Goal: Transaction & Acquisition: Purchase product/service

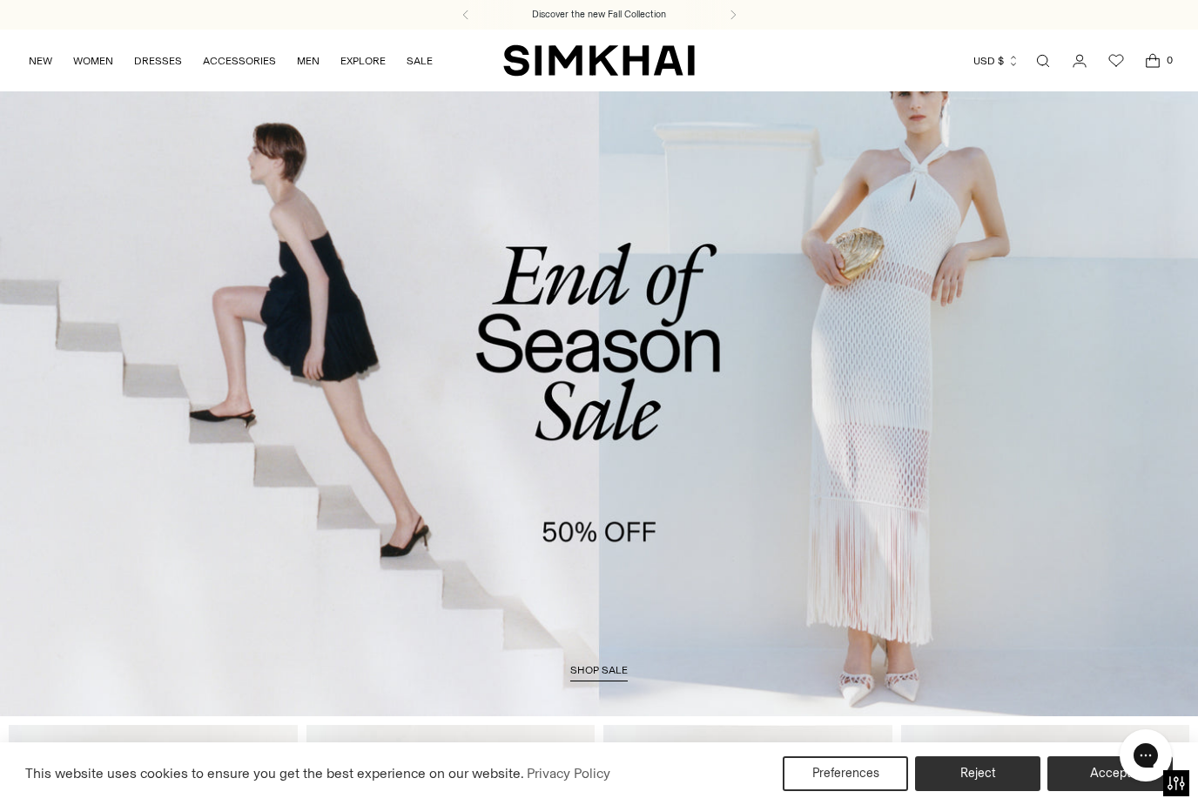
click at [1042, 60] on link "Open search modal" at bounding box center [1043, 61] width 35 height 35
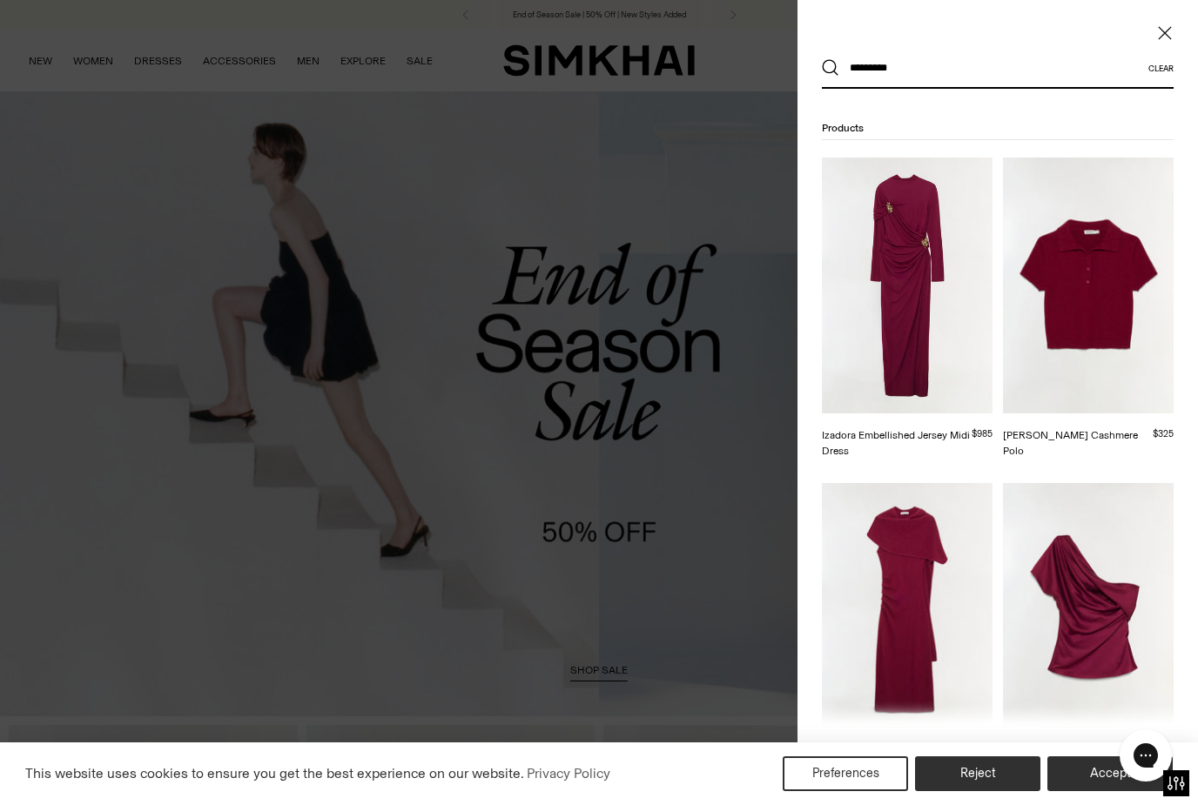
type input "*********"
click at [831, 68] on button "Search" at bounding box center [830, 67] width 17 height 17
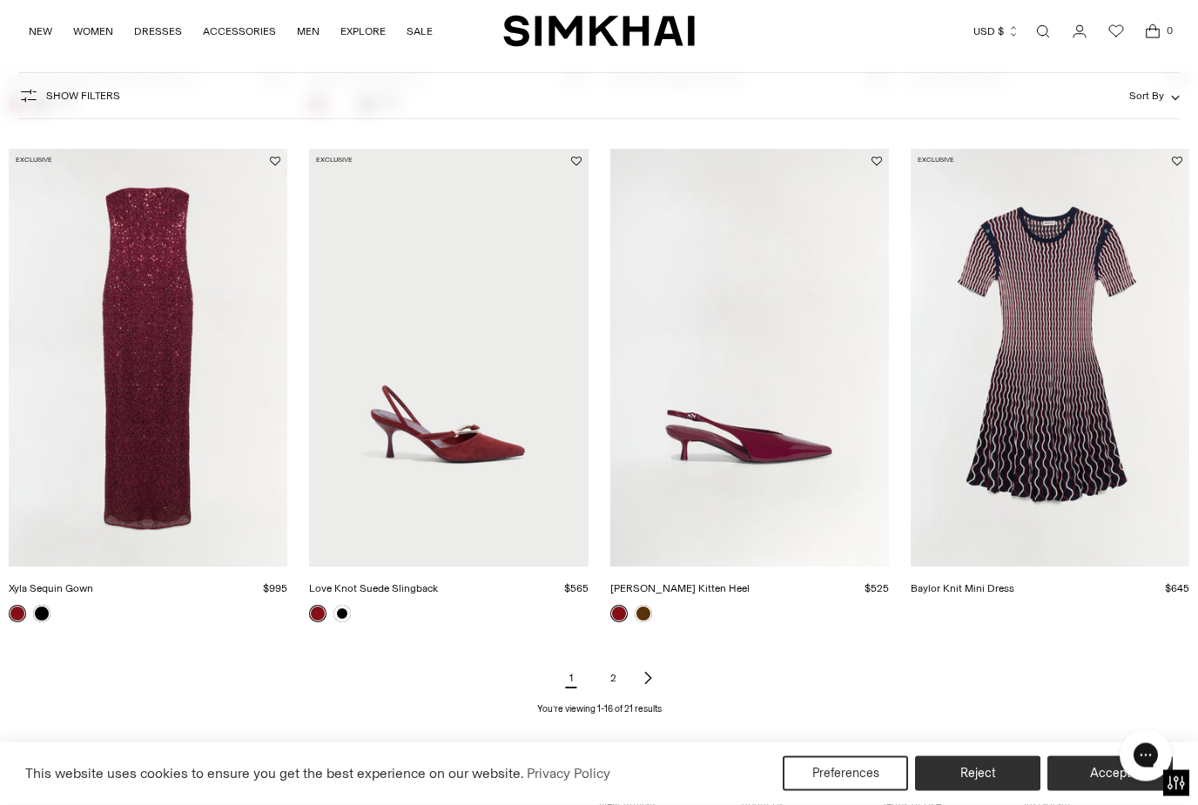
scroll to position [1720, 0]
click at [615, 679] on link "2" at bounding box center [613, 678] width 35 height 35
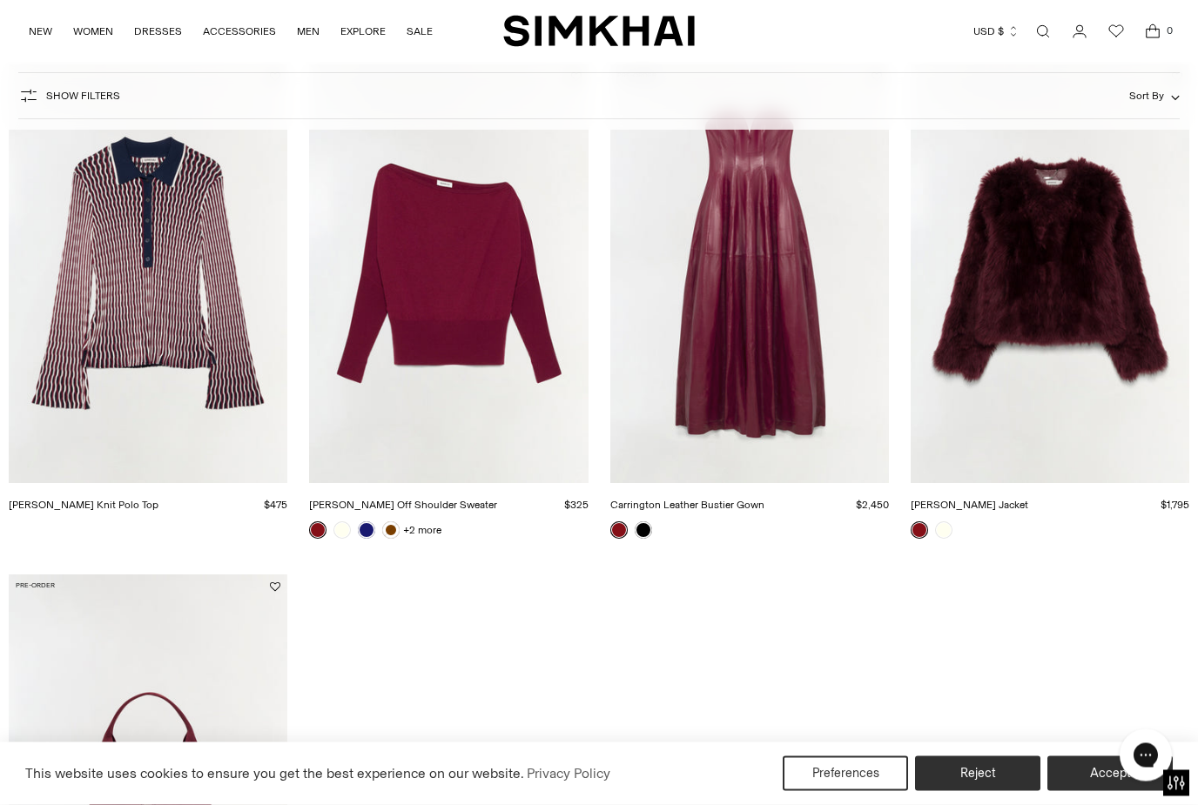
scroll to position [274, 0]
click at [1025, 275] on img "Natasha Shearling Jacket" at bounding box center [1050, 273] width 279 height 418
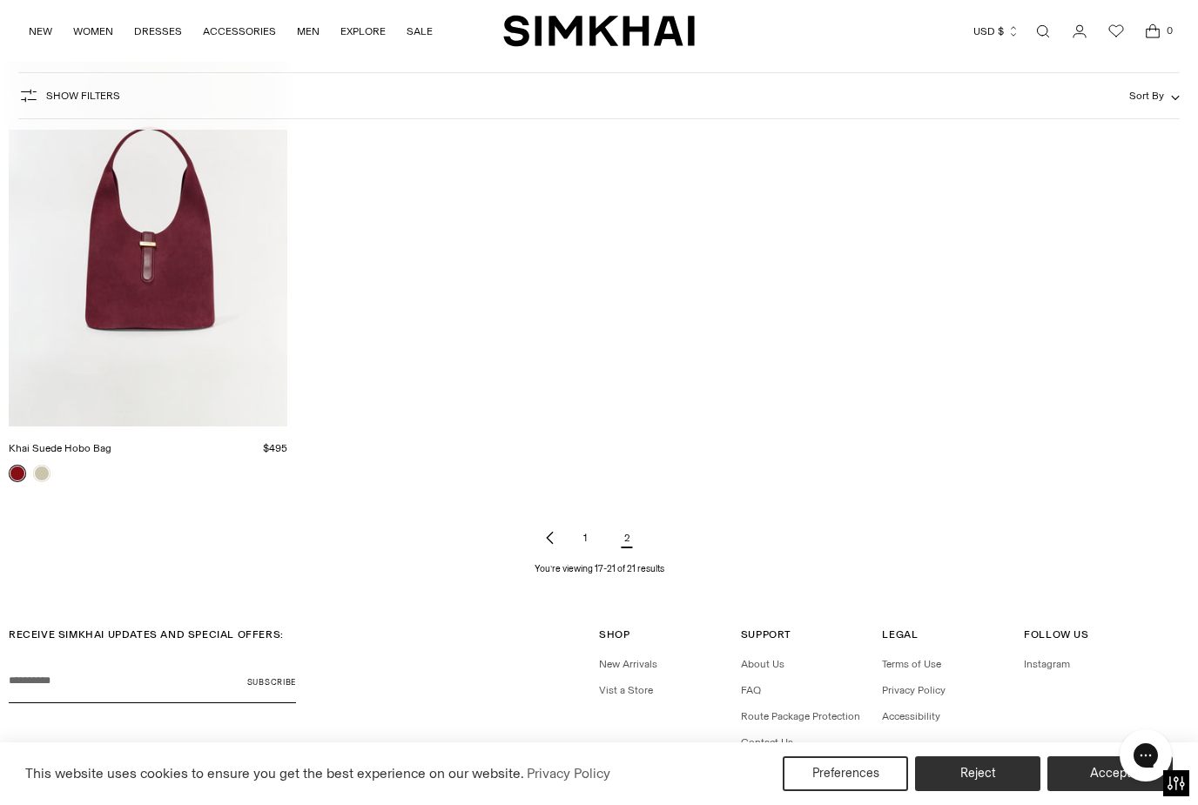
scroll to position [870, 0]
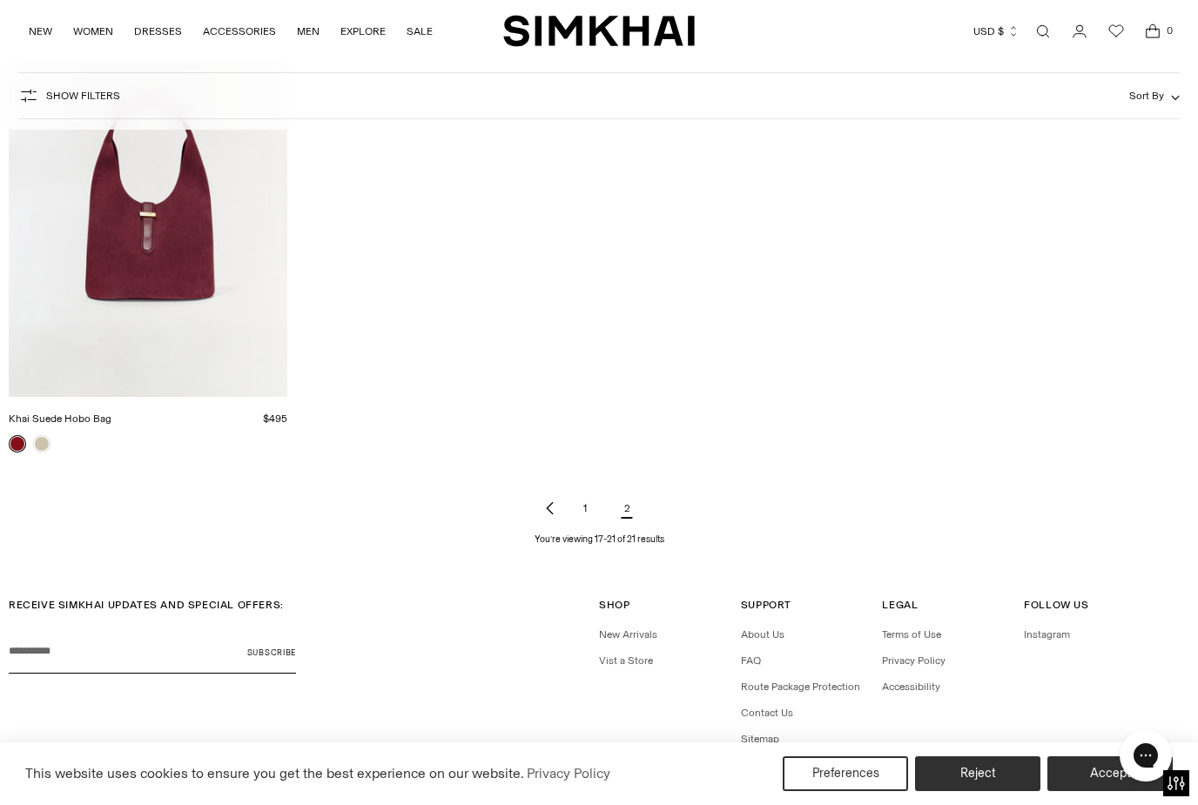
click at [586, 523] on link "1" at bounding box center [585, 508] width 35 height 35
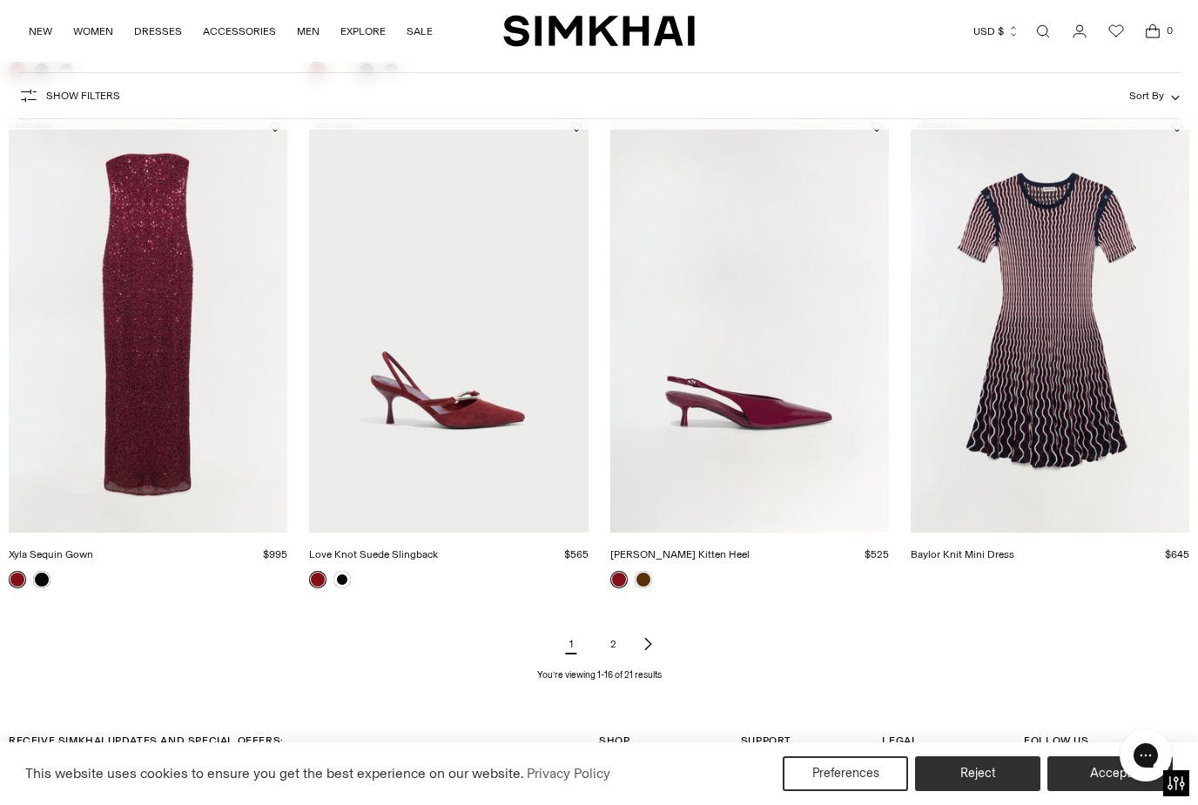
scroll to position [1761, 0]
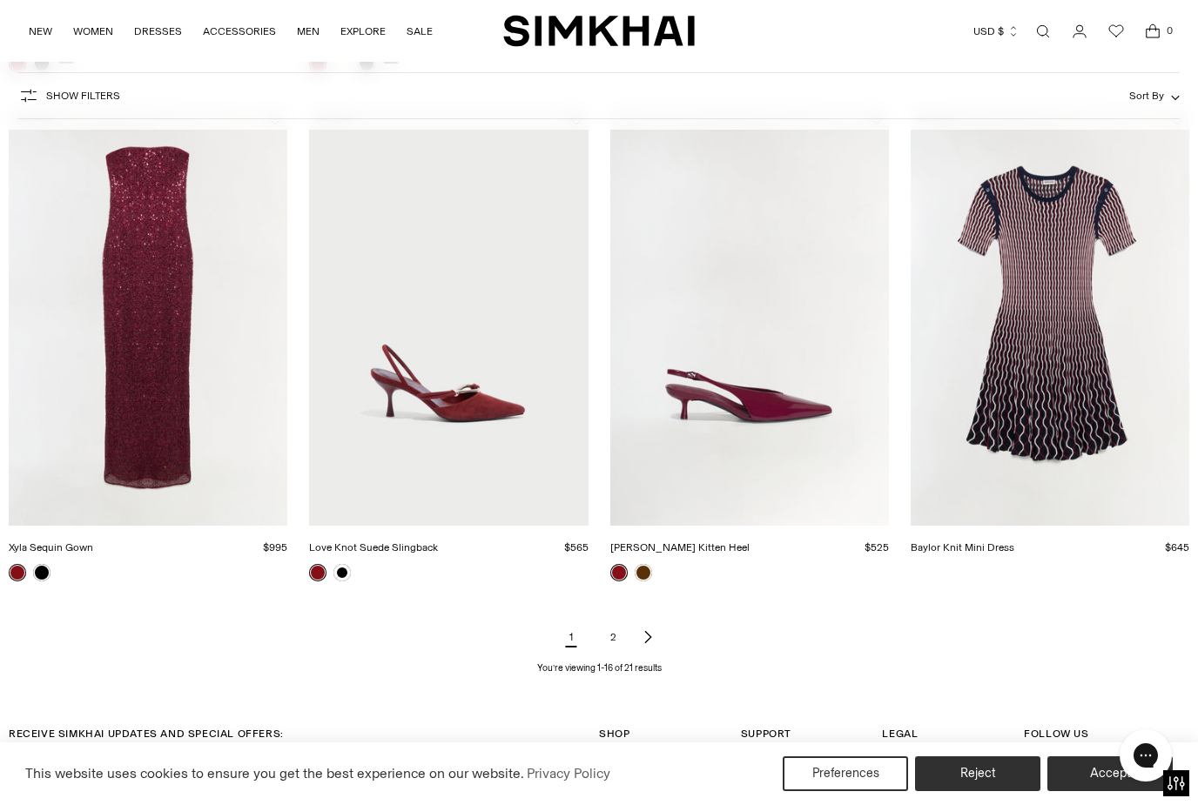
click at [445, 408] on img "Love Knot Suede Slingback" at bounding box center [448, 317] width 279 height 418
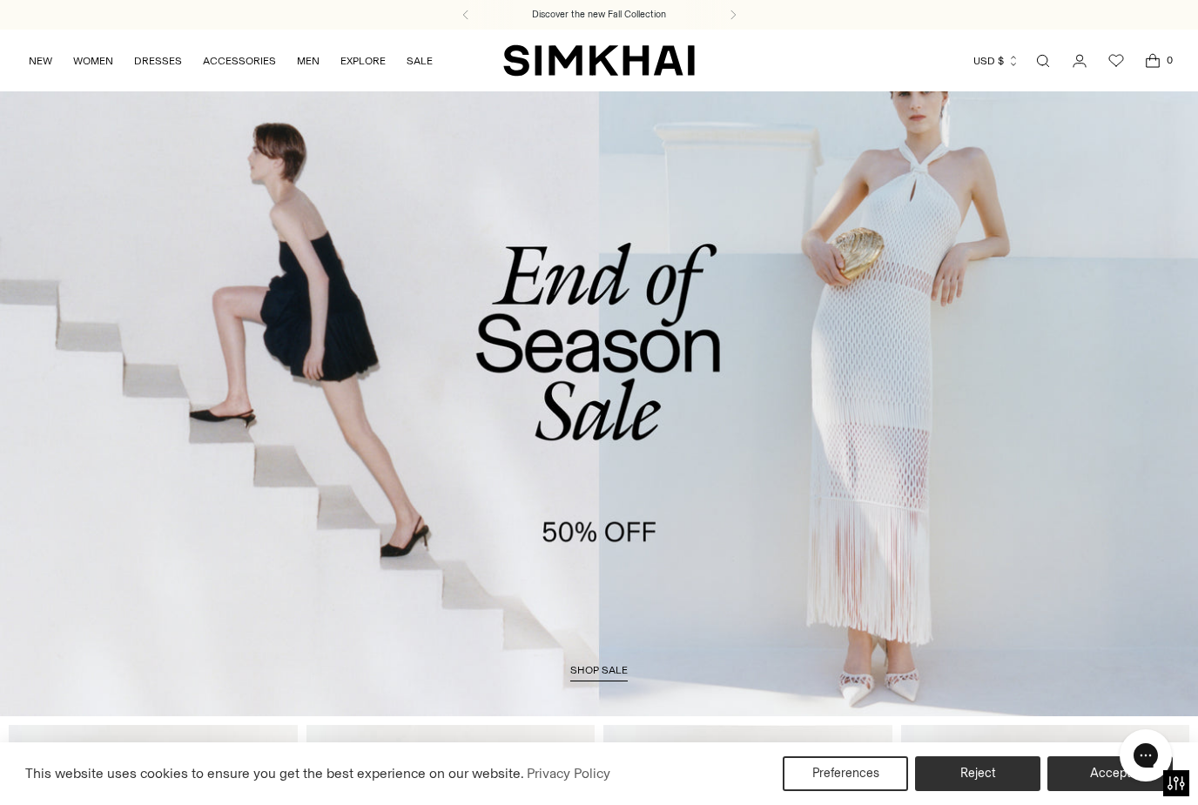
click at [1049, 57] on link "Open search modal" at bounding box center [1043, 61] width 35 height 35
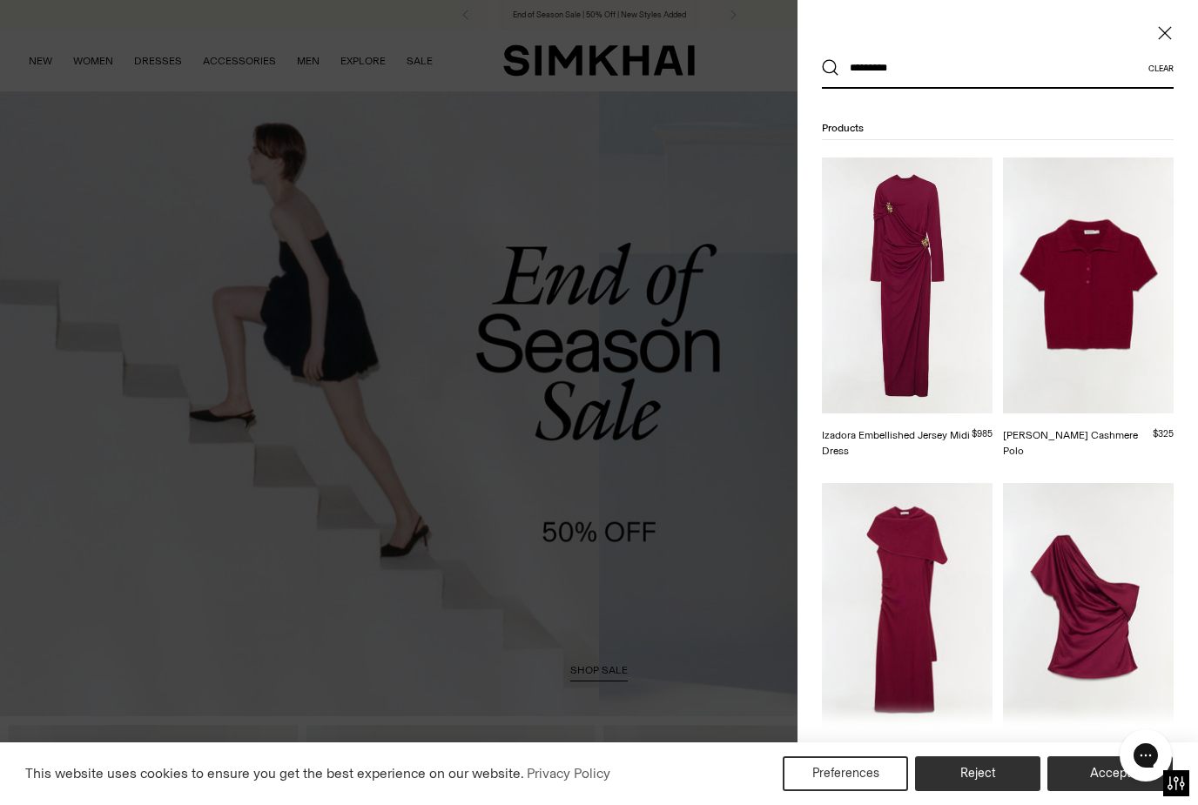
type input "*********"
click at [831, 68] on button "Search" at bounding box center [830, 67] width 17 height 17
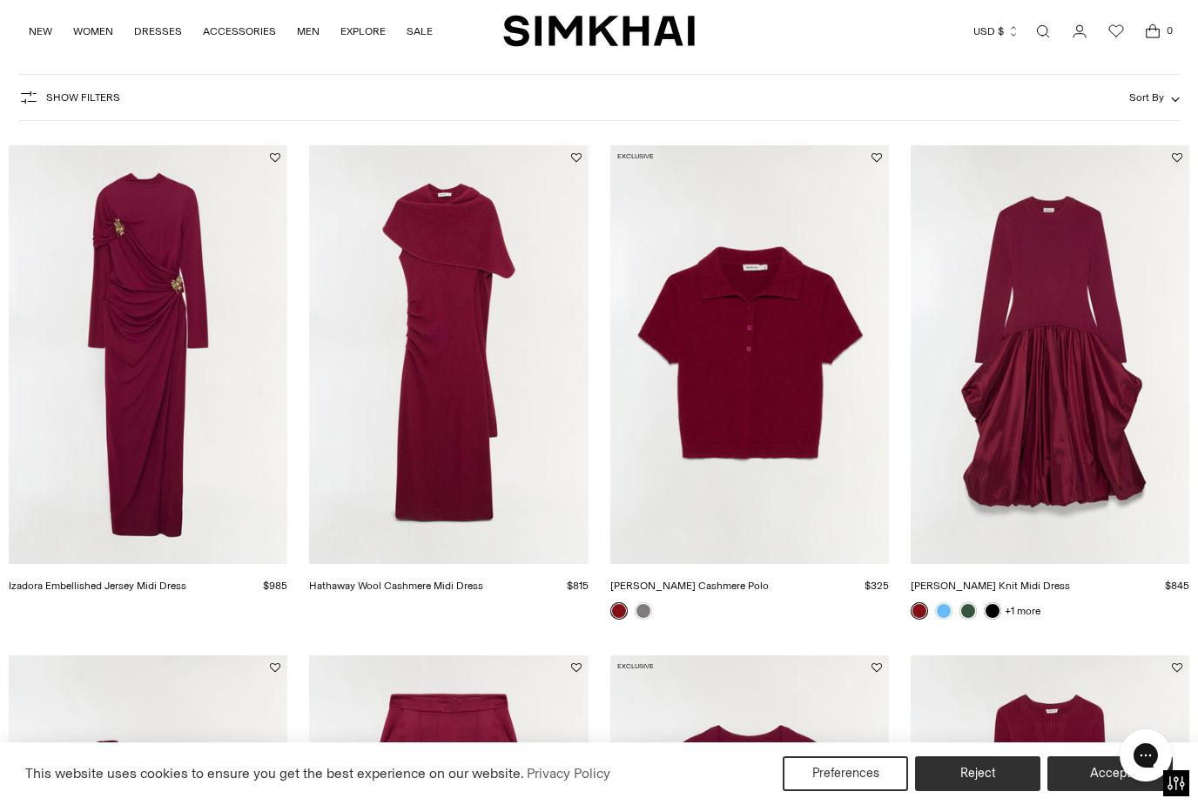
scroll to position [131, 0]
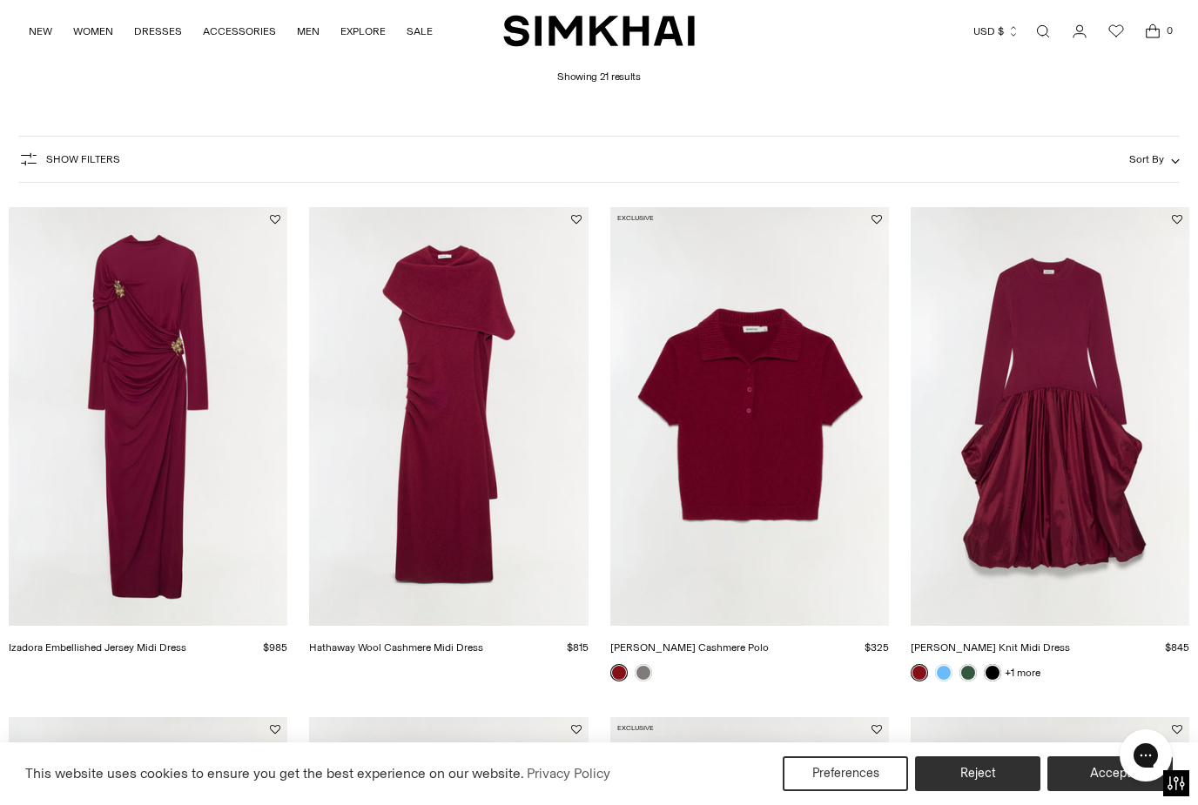
click at [1064, 420] on img "Kenlie Taffeta Knit Midi Dress" at bounding box center [1050, 416] width 279 height 418
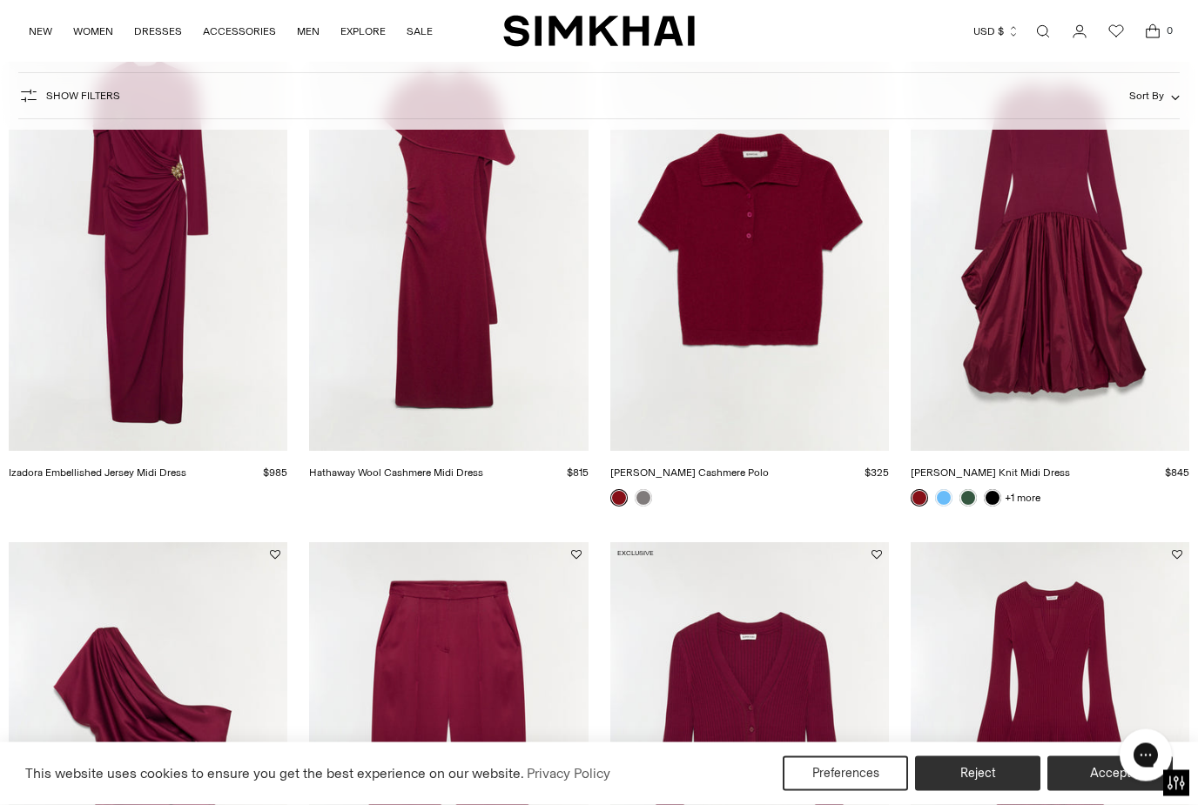
scroll to position [0, 0]
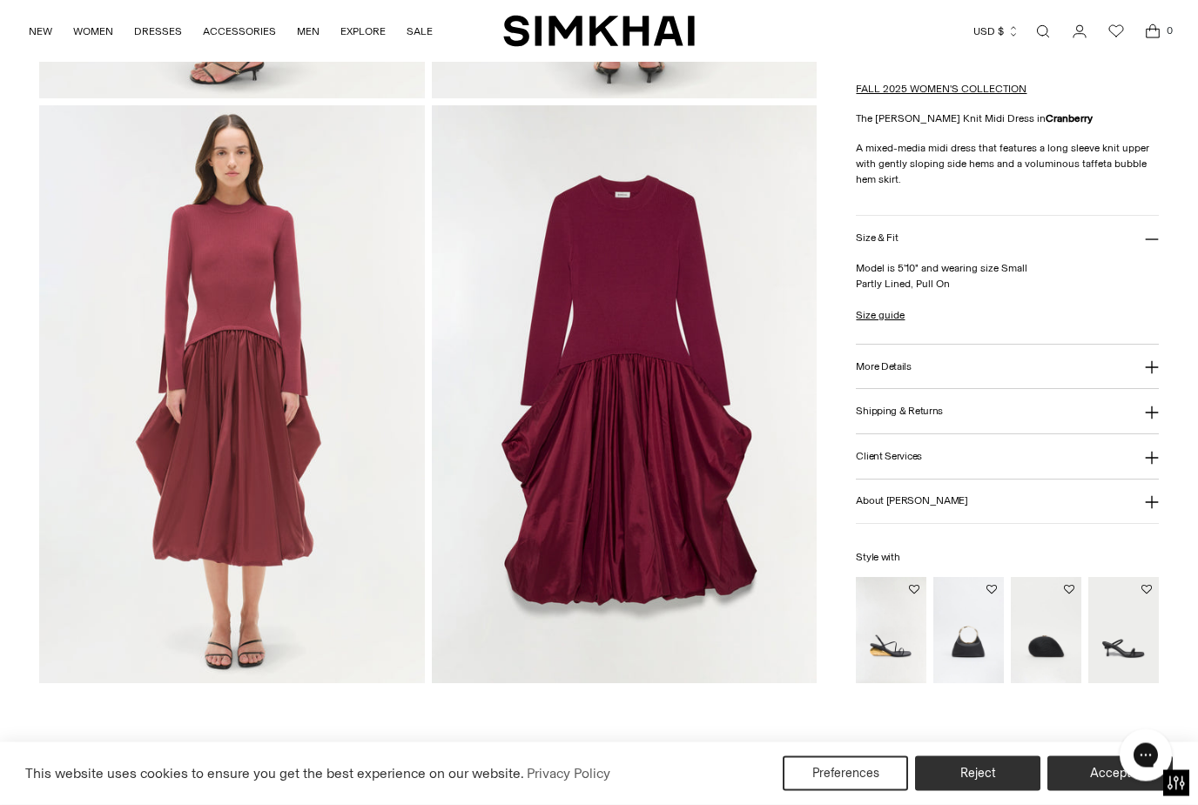
scroll to position [1203, 0]
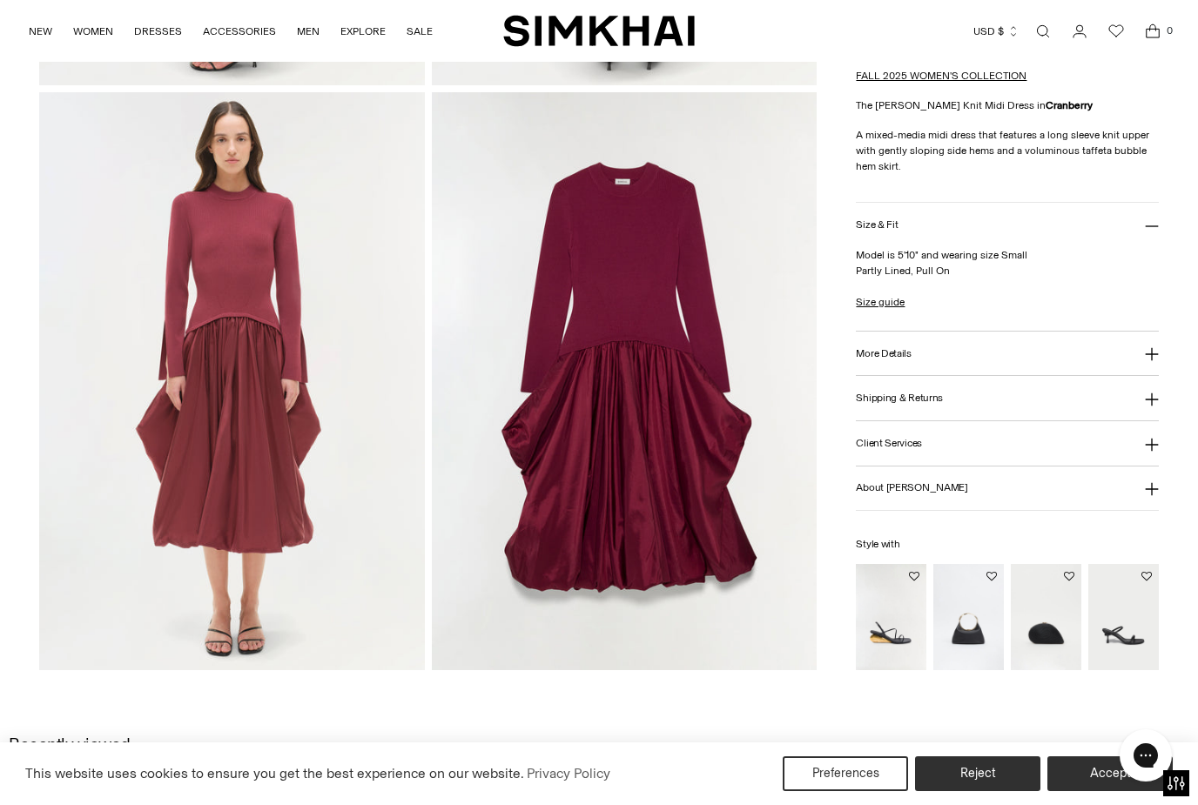
click at [650, 428] on img at bounding box center [624, 380] width 385 height 577
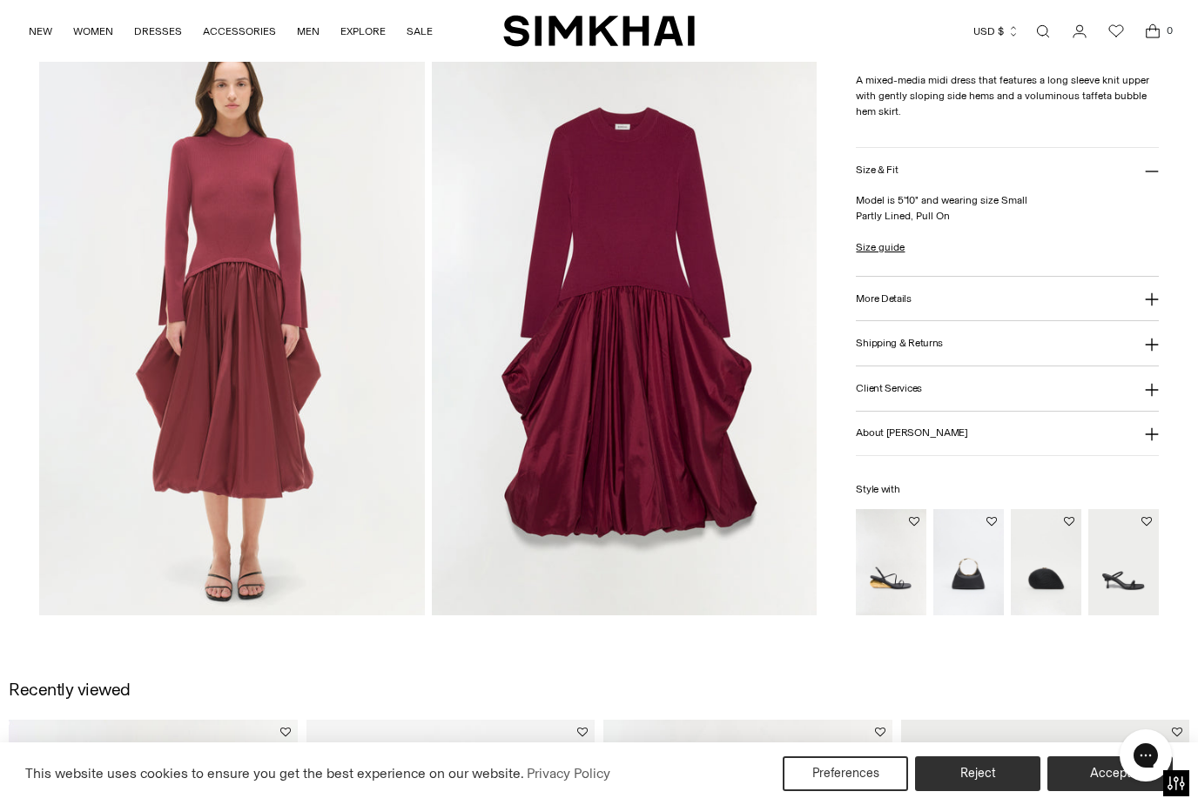
scroll to position [1259, 0]
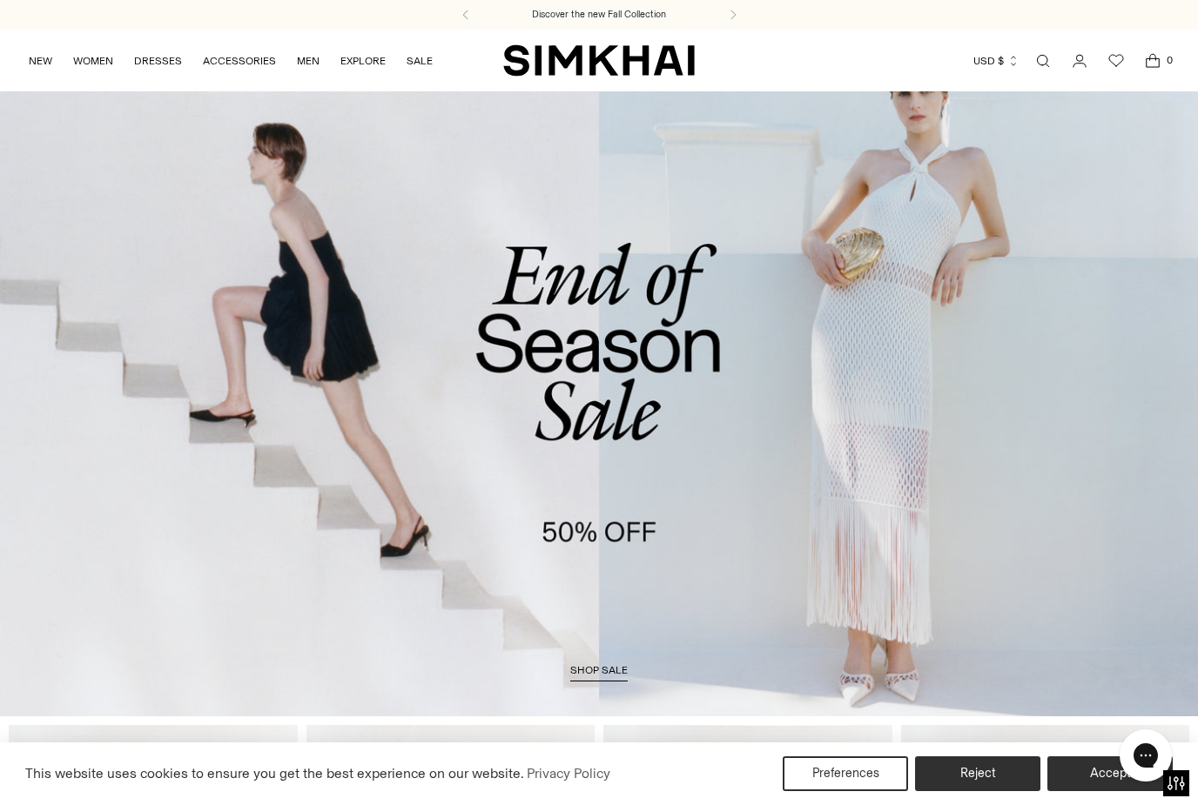
click at [1043, 64] on link "Open search modal" at bounding box center [1043, 61] width 35 height 35
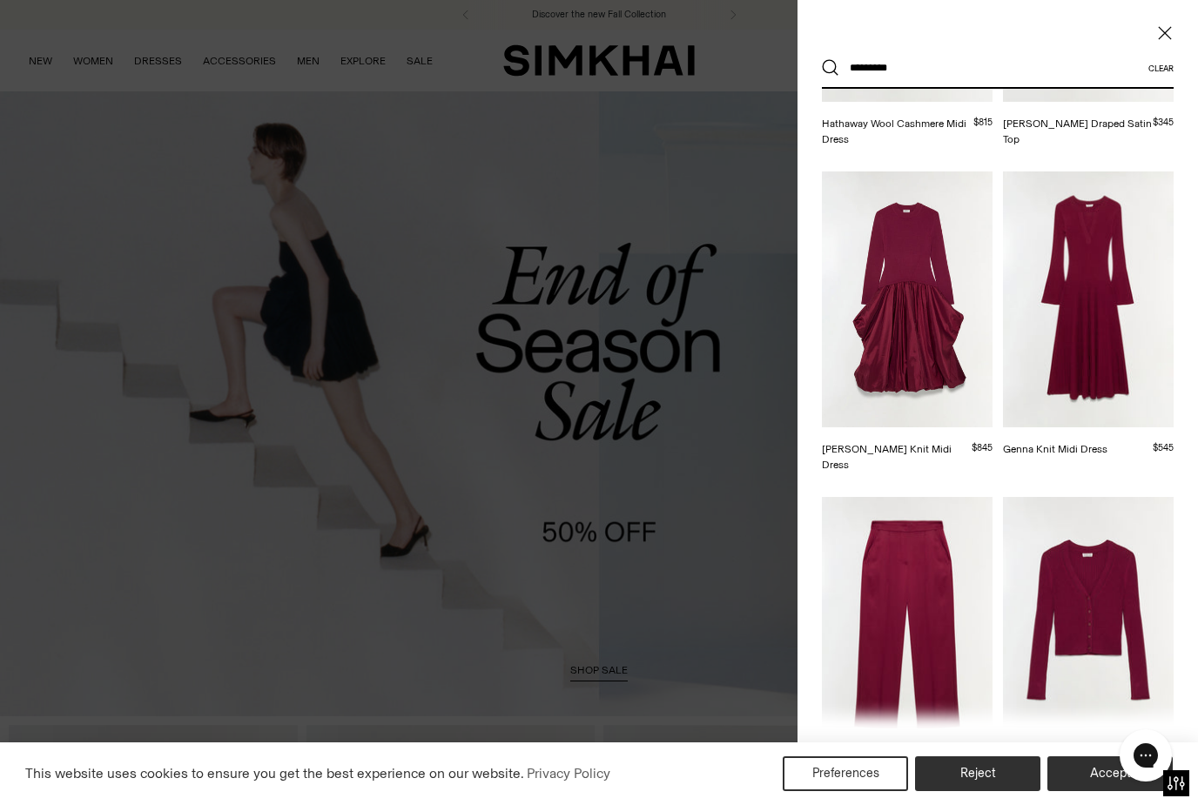
scroll to position [645, 0]
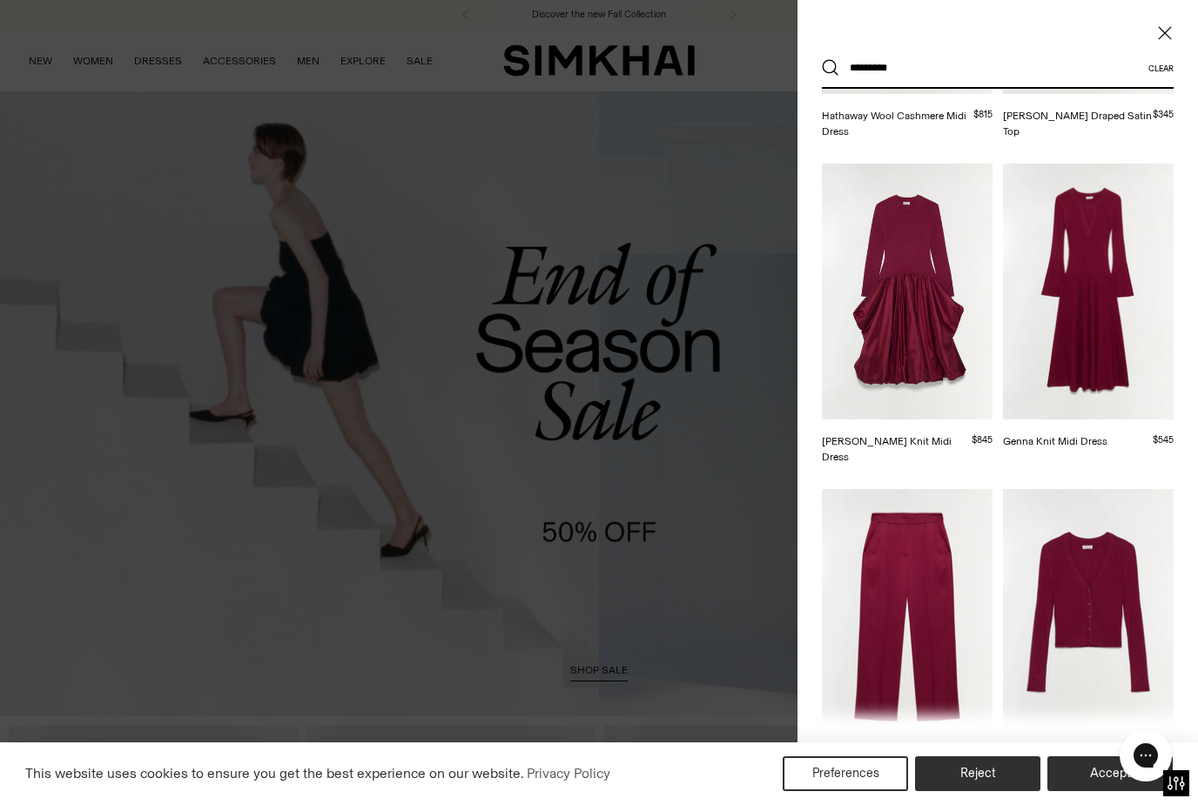
type input "*********"
click at [920, 321] on img at bounding box center [907, 292] width 171 height 256
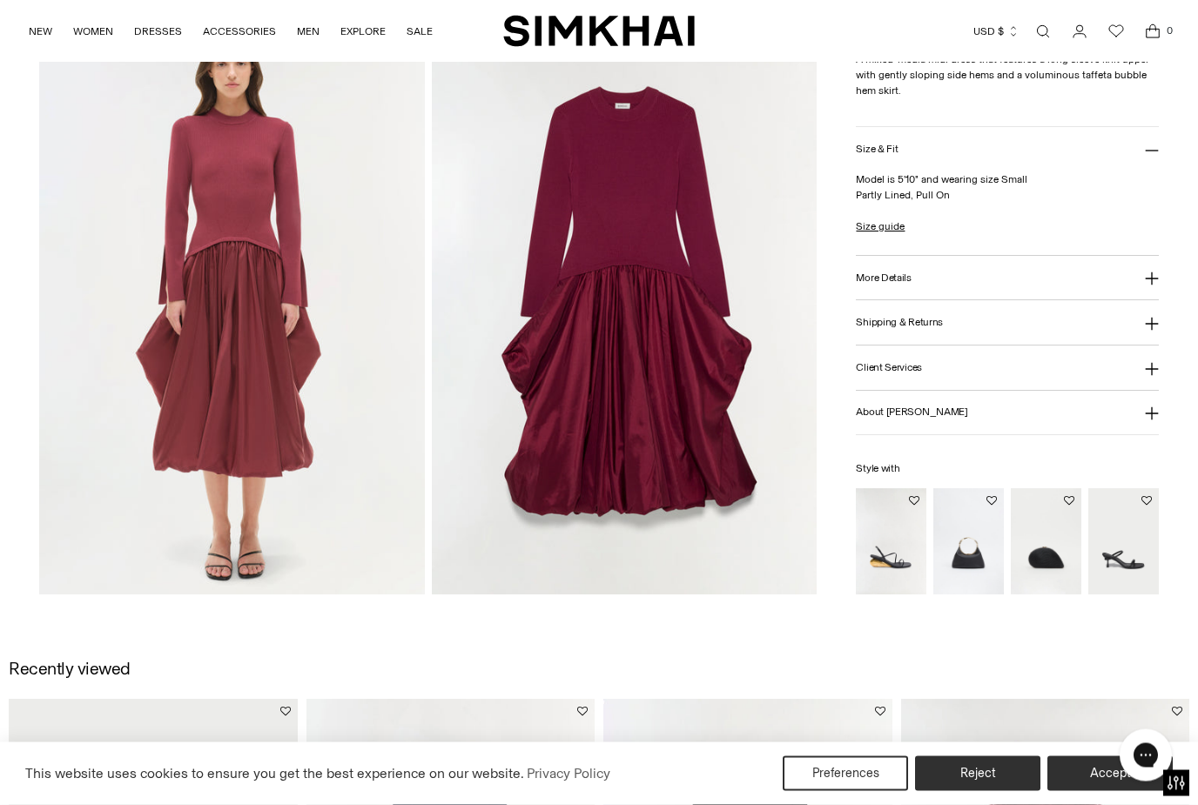
scroll to position [1279, 0]
click at [643, 342] on img at bounding box center [624, 305] width 385 height 577
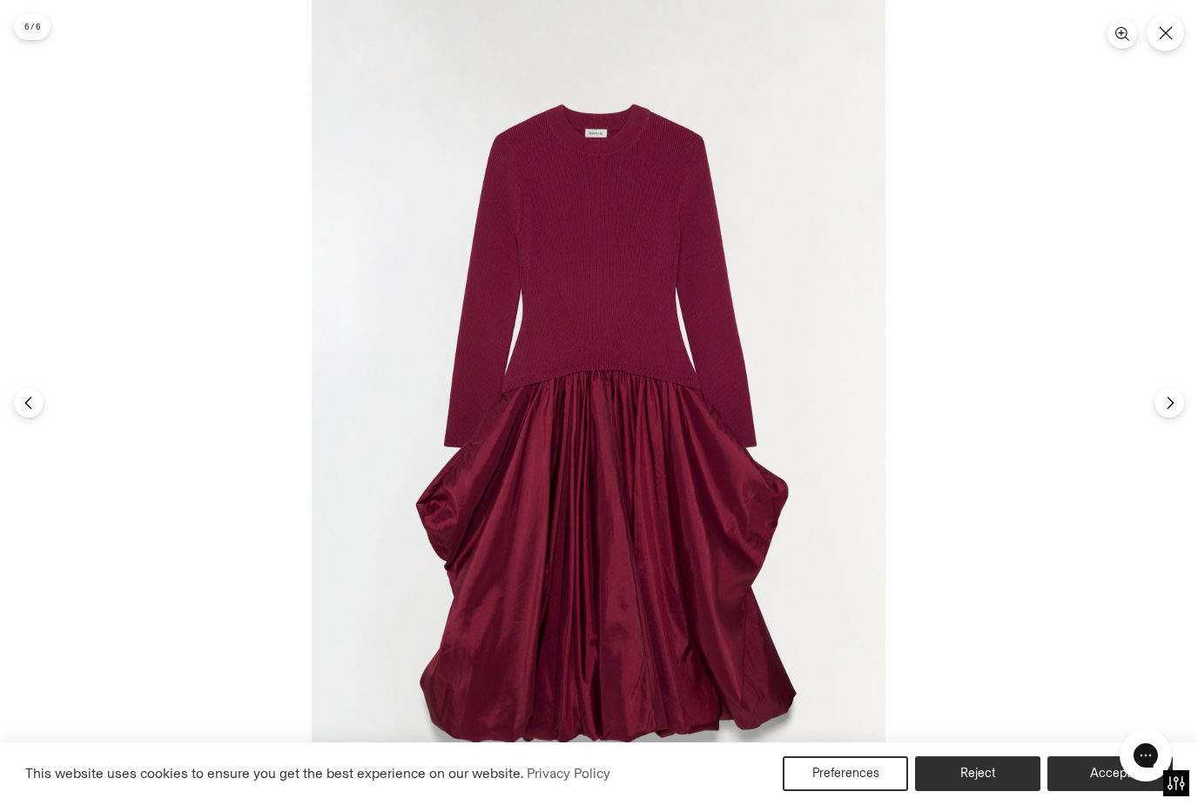
scroll to position [1335, 0]
